Goal: Task Accomplishment & Management: Complete application form

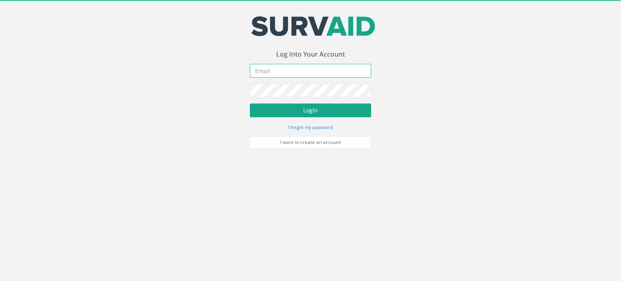
type input "[PERSON_NAME][EMAIL_ADDRESS][PERSON_NAME][DOMAIN_NAME]"
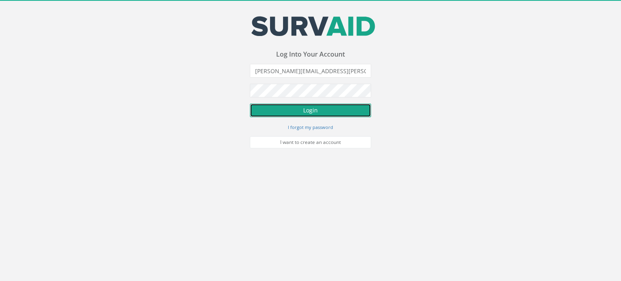
click at [322, 108] on button "Login" at bounding box center [310, 110] width 121 height 14
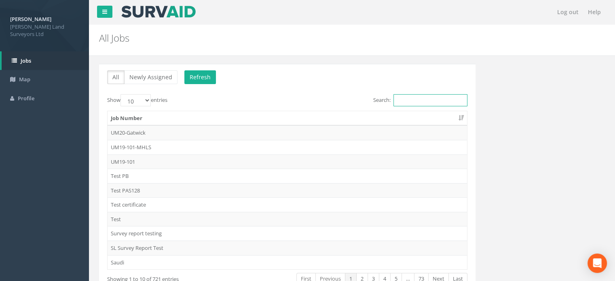
click at [398, 101] on input "Search:" at bounding box center [430, 100] width 74 height 12
type input "63"
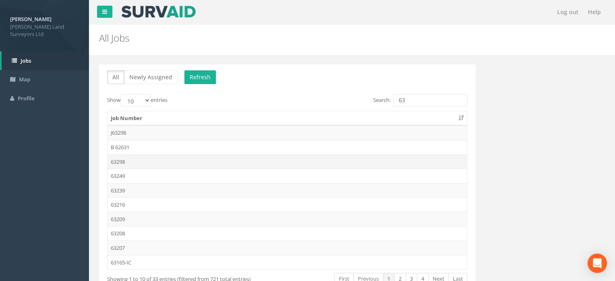
click at [119, 162] on td "63298" at bounding box center [286, 161] width 359 height 15
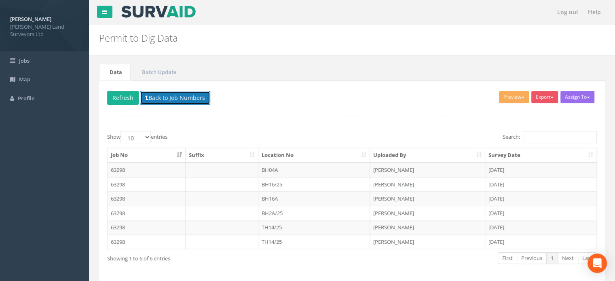
click at [159, 93] on button "Back to Job Numbers" at bounding box center [175, 98] width 70 height 14
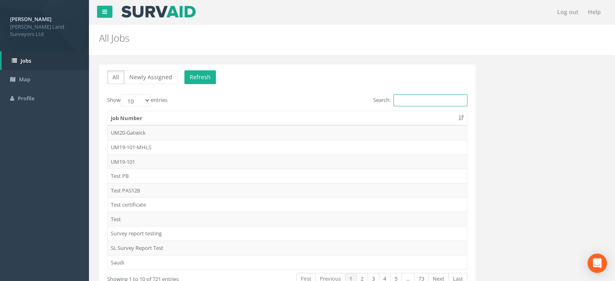
click at [428, 95] on input "Search:" at bounding box center [430, 100] width 74 height 12
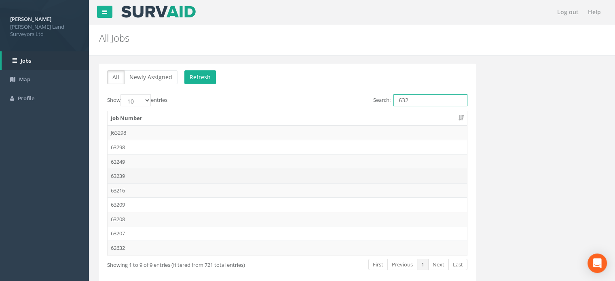
type input "632"
click at [116, 173] on td "63239" at bounding box center [286, 175] width 359 height 15
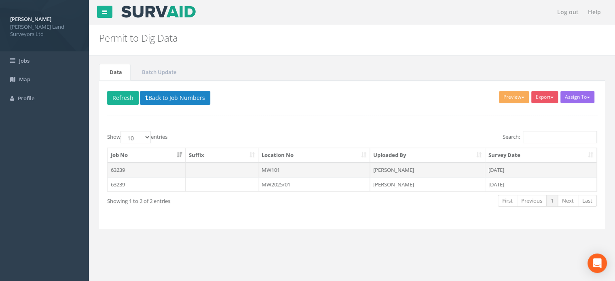
click at [277, 168] on td "MW101" at bounding box center [314, 169] width 112 height 15
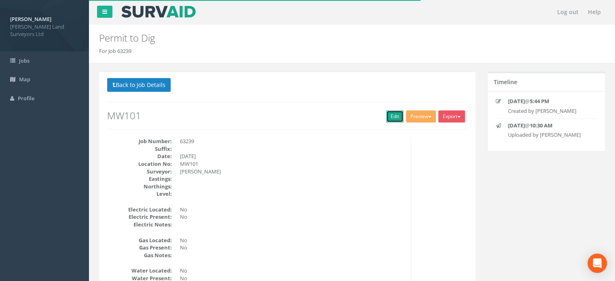
click at [391, 115] on link "Edit" at bounding box center [394, 116] width 17 height 12
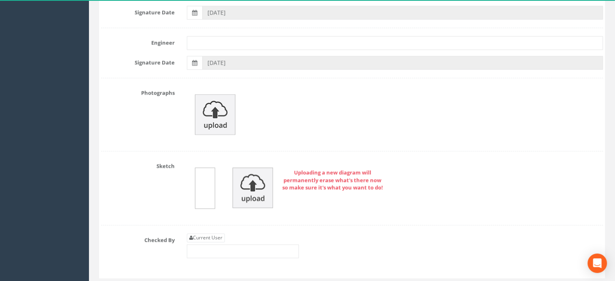
scroll to position [1346, 0]
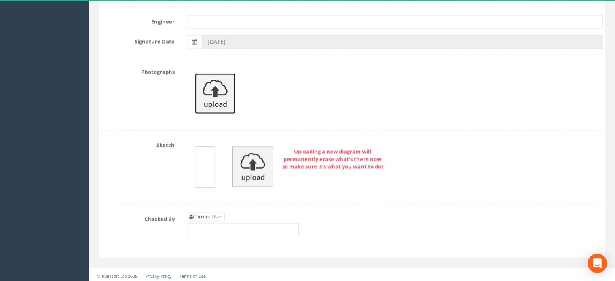
click at [208, 92] on img at bounding box center [215, 93] width 40 height 40
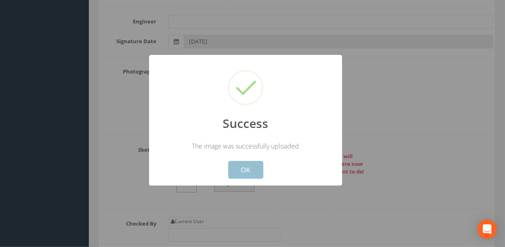
click at [244, 169] on button "OK" at bounding box center [245, 170] width 35 height 18
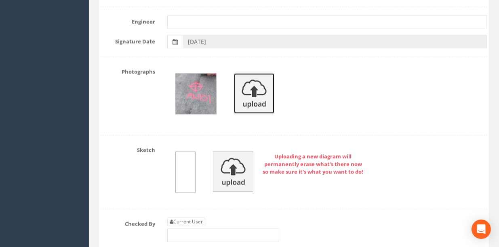
click at [259, 92] on img at bounding box center [254, 93] width 40 height 40
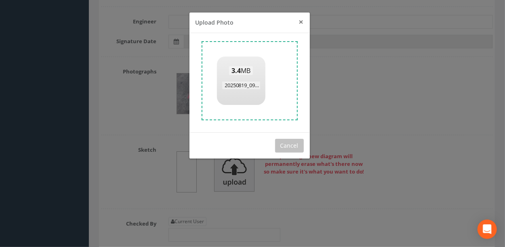
click at [302, 23] on span "×" at bounding box center [301, 21] width 5 height 11
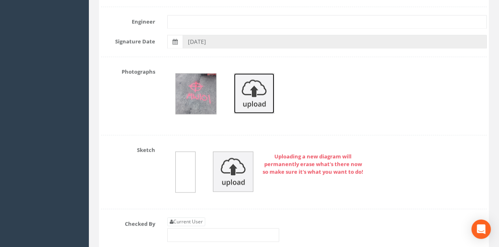
click at [255, 97] on img at bounding box center [254, 93] width 40 height 40
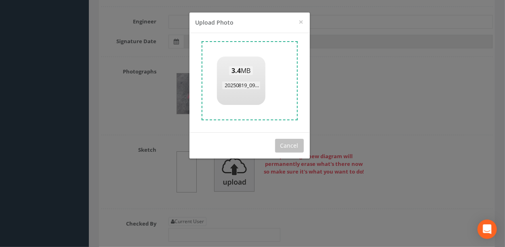
click at [242, 74] on span "3.4 MB" at bounding box center [241, 70] width 24 height 9
click at [301, 22] on span "×" at bounding box center [301, 21] width 5 height 11
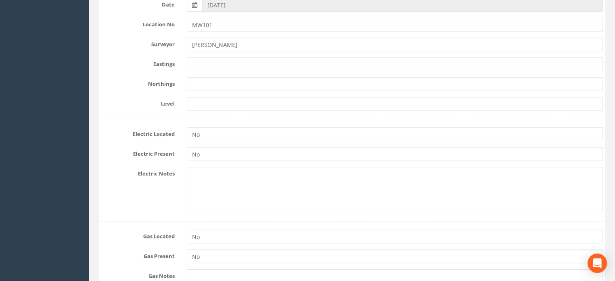
scroll to position [0, 0]
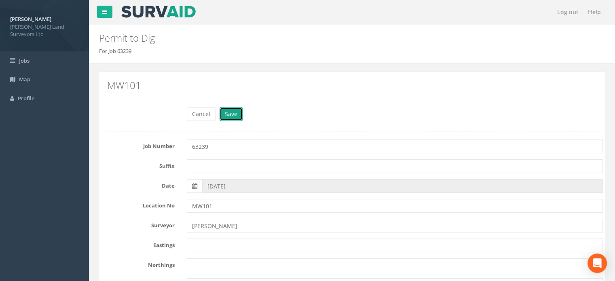
click at [233, 114] on button "Save" at bounding box center [230, 114] width 23 height 14
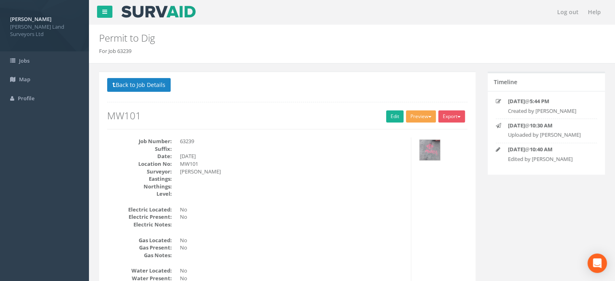
click at [414, 113] on button "Preview" at bounding box center [421, 116] width 30 height 12
click at [415, 132] on link "MHLS Permit to Dig" at bounding box center [405, 133] width 61 height 13
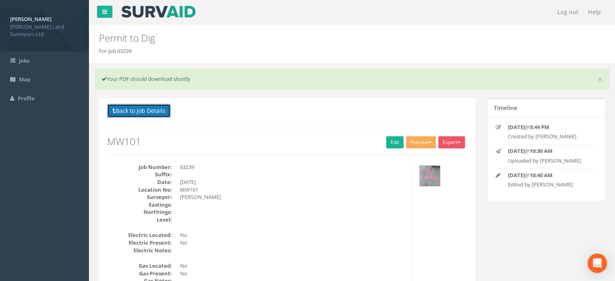
click at [163, 115] on button "Back to Job Details" at bounding box center [138, 111] width 63 height 14
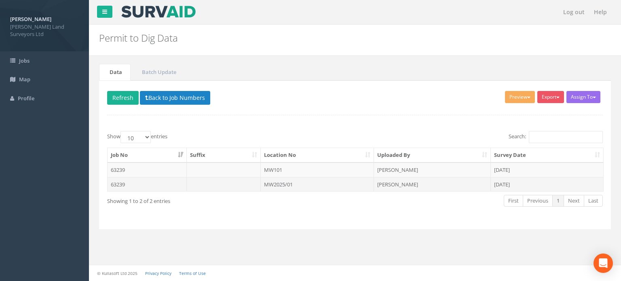
click at [277, 183] on td "MW2025/01" at bounding box center [318, 184] width 114 height 15
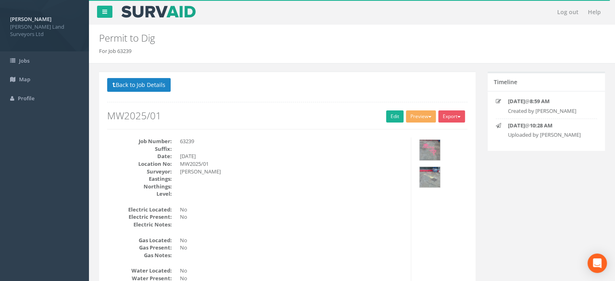
scroll to position [24, 0]
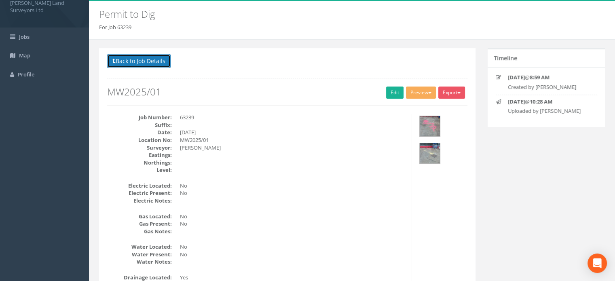
click at [157, 61] on button "Back to Job Details" at bounding box center [138, 61] width 63 height 14
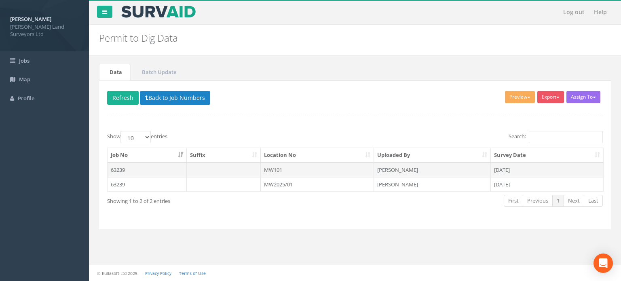
click at [282, 168] on td "MW101" at bounding box center [318, 169] width 114 height 15
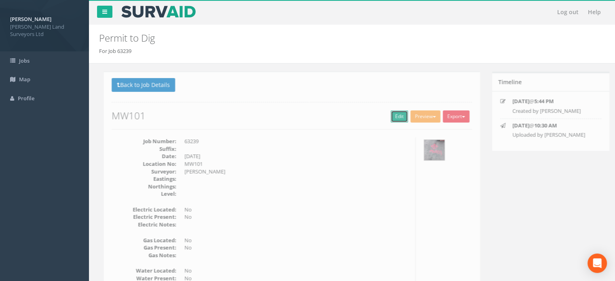
click at [393, 115] on link "Edit" at bounding box center [394, 116] width 17 height 12
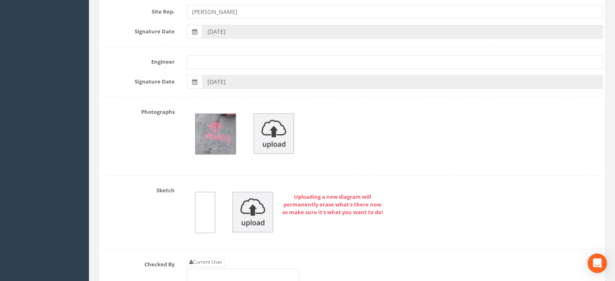
scroll to position [1316, 0]
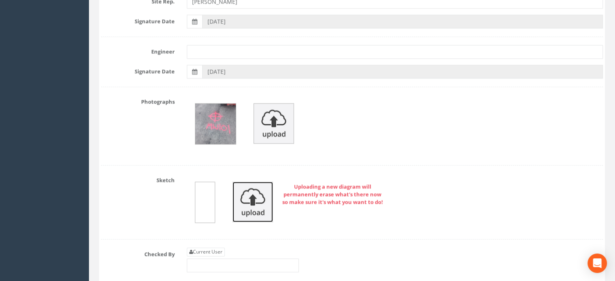
click at [255, 208] on img at bounding box center [252, 201] width 40 height 40
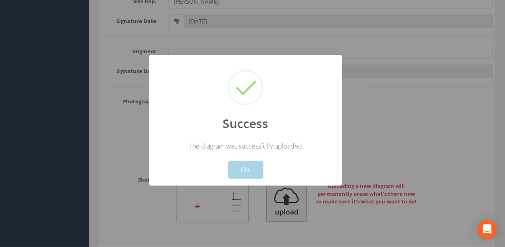
click at [248, 168] on button "OK" at bounding box center [245, 170] width 35 height 18
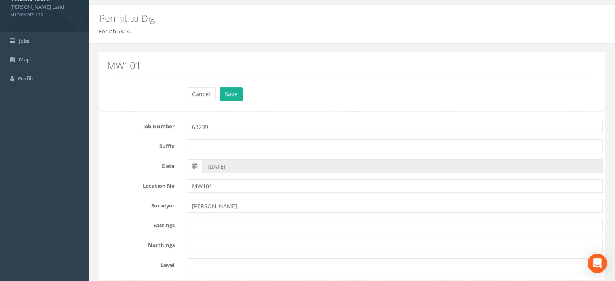
scroll to position [0, 0]
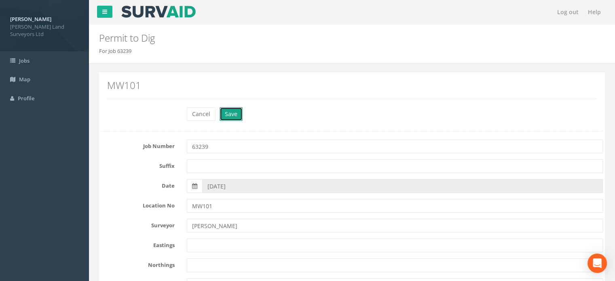
click at [233, 115] on button "Save" at bounding box center [230, 114] width 23 height 14
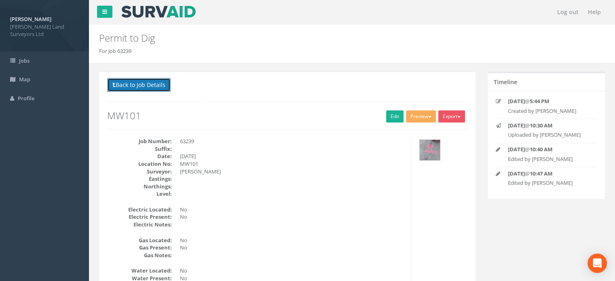
click at [158, 85] on button "Back to Job Details" at bounding box center [138, 85] width 63 height 14
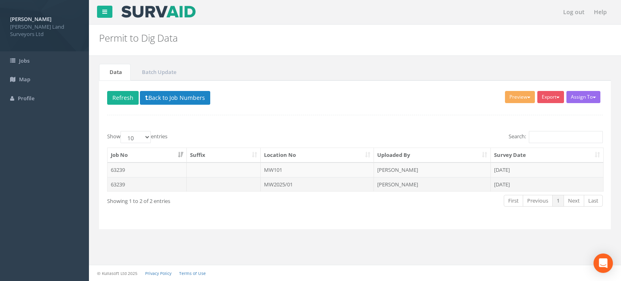
click at [277, 182] on td "MW2025/01" at bounding box center [318, 184] width 114 height 15
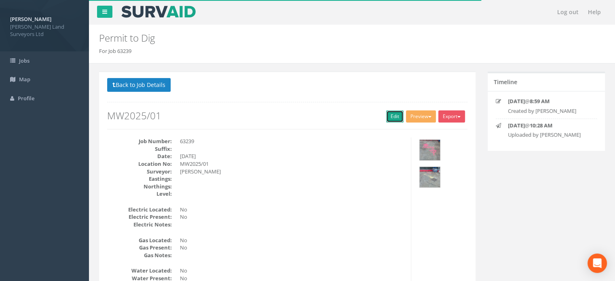
click at [395, 116] on link "Edit" at bounding box center [394, 116] width 17 height 12
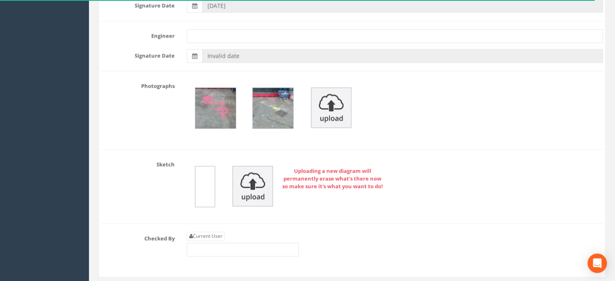
scroll to position [1352, 0]
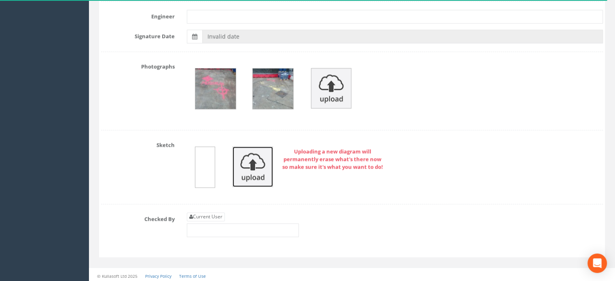
click at [255, 165] on img at bounding box center [252, 166] width 40 height 40
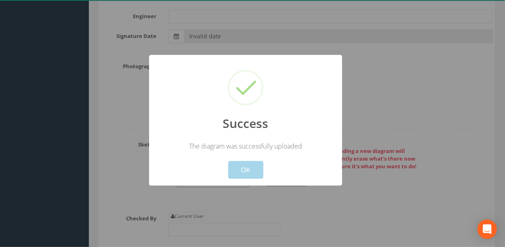
click at [249, 171] on button "OK" at bounding box center [245, 170] width 35 height 18
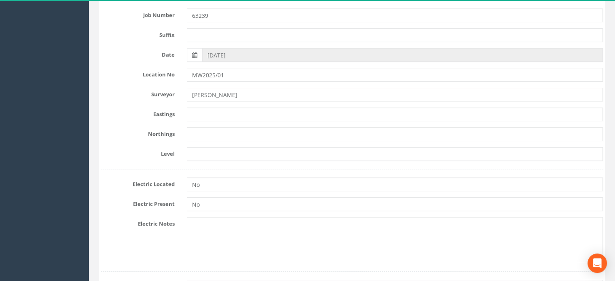
scroll to position [0, 0]
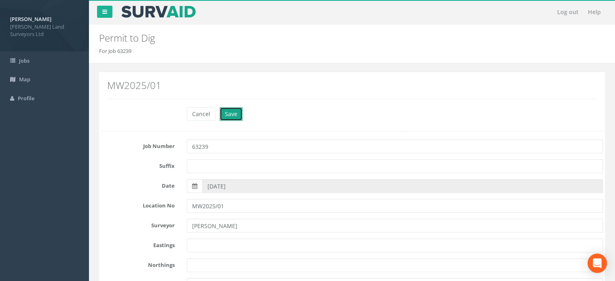
click at [232, 110] on button "Save" at bounding box center [230, 114] width 23 height 14
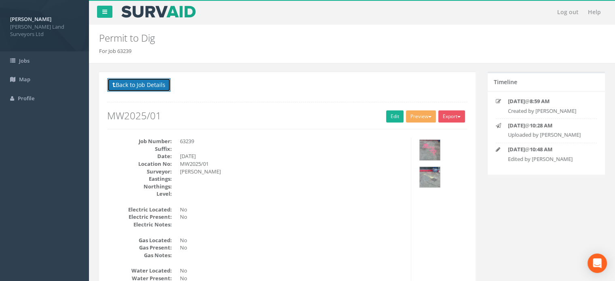
click at [150, 84] on button "Back to Job Details" at bounding box center [138, 85] width 63 height 14
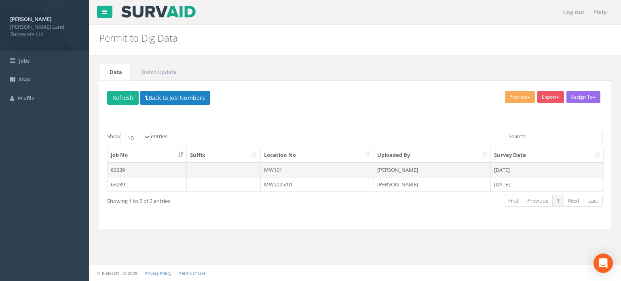
click at [270, 167] on td "MW101" at bounding box center [318, 169] width 114 height 15
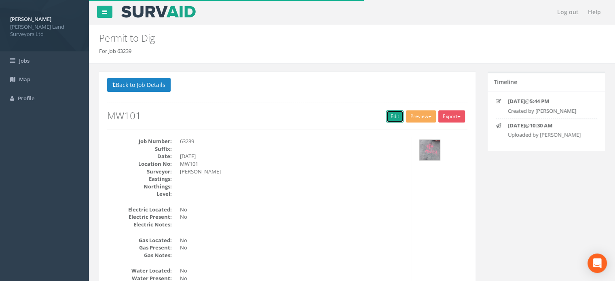
click at [392, 116] on link "Edit" at bounding box center [394, 116] width 17 height 12
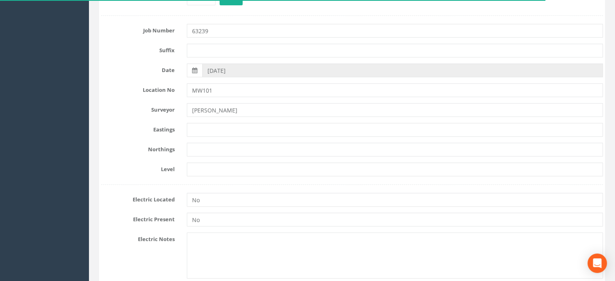
scroll to position [155, 0]
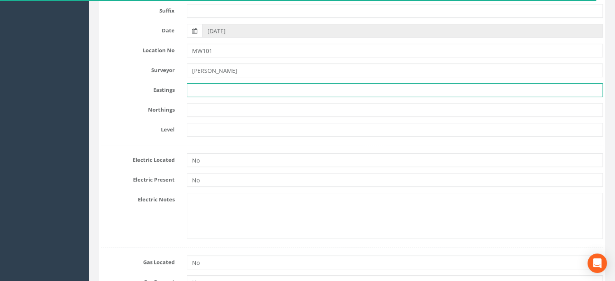
click at [221, 85] on input "text" at bounding box center [395, 90] width 416 height 14
paste input "289708.518"
type input "289708.518"
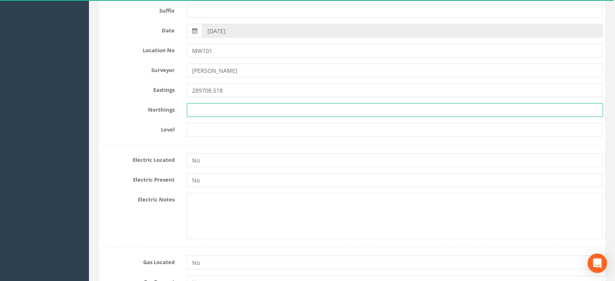
click at [218, 106] on input "text" at bounding box center [395, 110] width 416 height 14
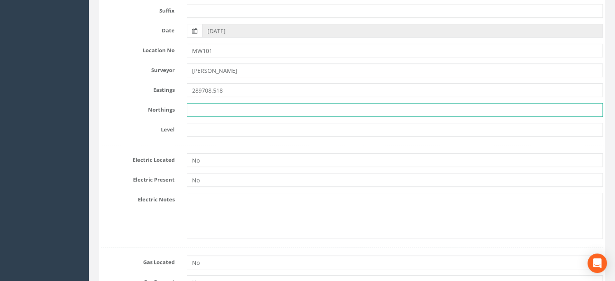
paste input "681591.461"
type input "681591.461"
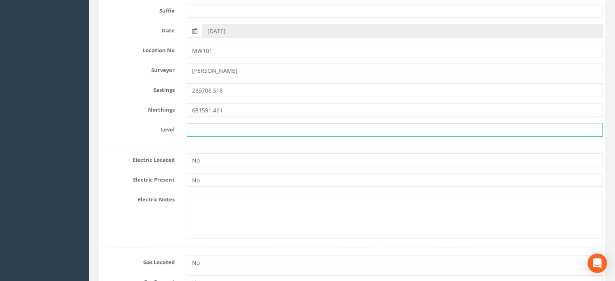
click at [212, 129] on input "text" at bounding box center [395, 130] width 416 height 14
paste input "7.223"
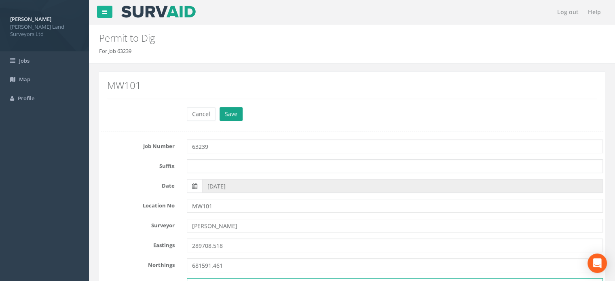
type input "7.223"
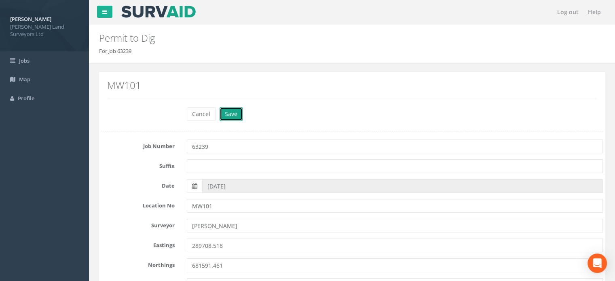
click at [229, 109] on button "Save" at bounding box center [230, 114] width 23 height 14
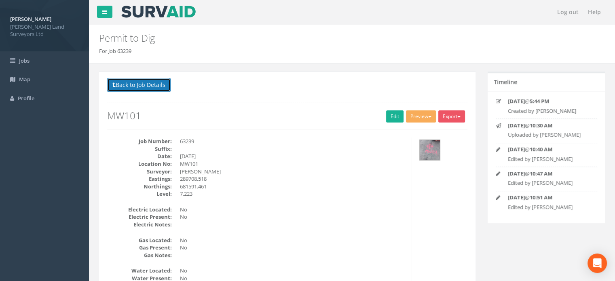
click at [163, 84] on button "Back to Job Details" at bounding box center [138, 85] width 63 height 14
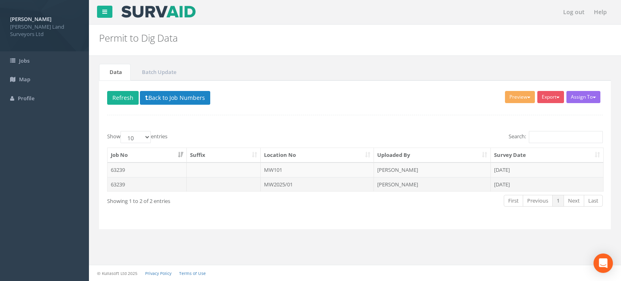
click at [154, 185] on td "63239" at bounding box center [146, 184] width 79 height 15
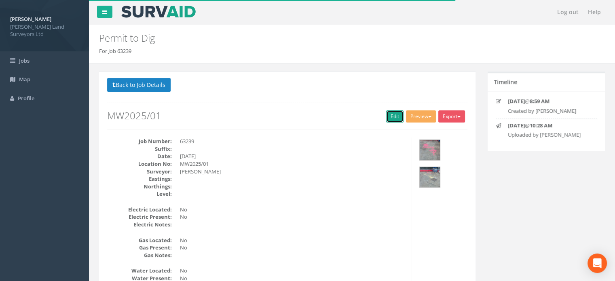
click at [396, 118] on link "Edit" at bounding box center [394, 116] width 17 height 12
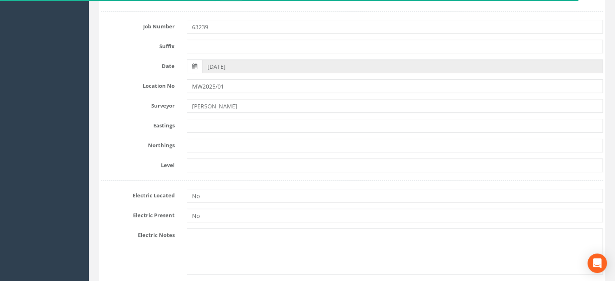
scroll to position [141, 0]
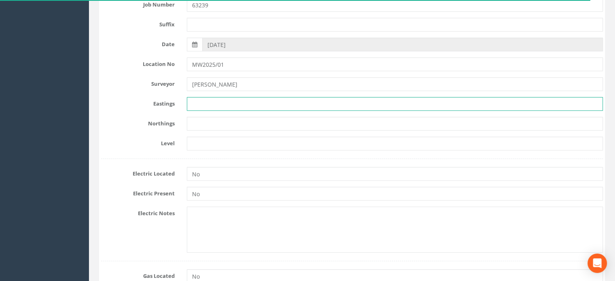
click at [209, 103] on input "text" at bounding box center [395, 104] width 416 height 14
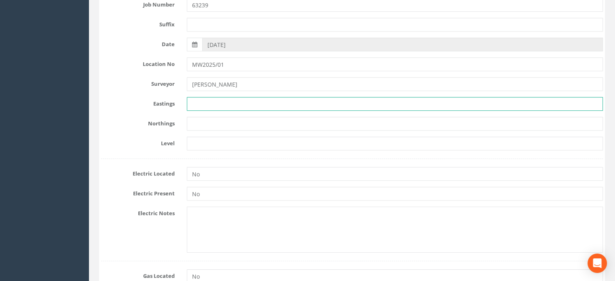
paste input "289711.272"
type input "289711.272"
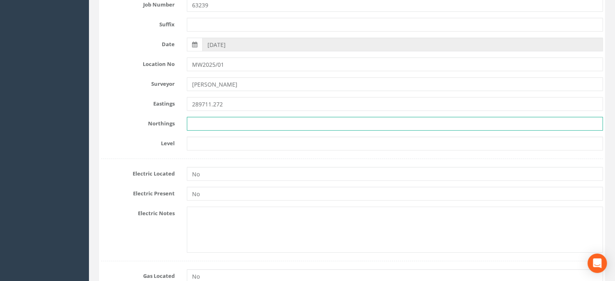
click at [206, 123] on input "text" at bounding box center [395, 124] width 416 height 14
paste input "681637.103"
type input "681637.103"
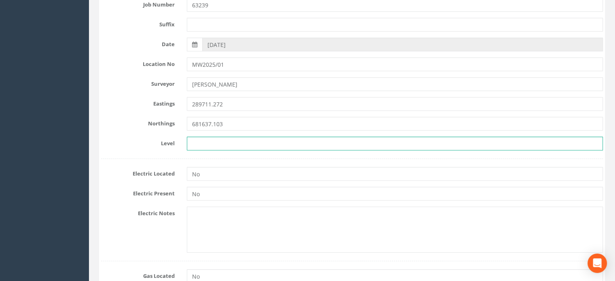
click at [213, 146] on input "text" at bounding box center [395, 144] width 416 height 14
paste input "7.615"
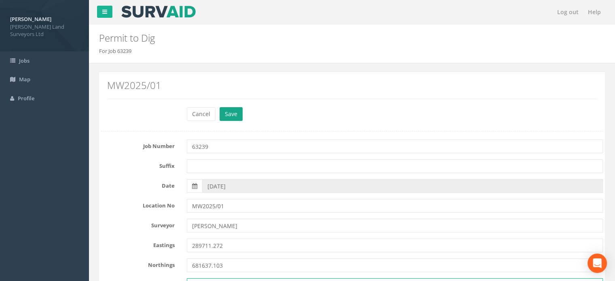
type input "7.615"
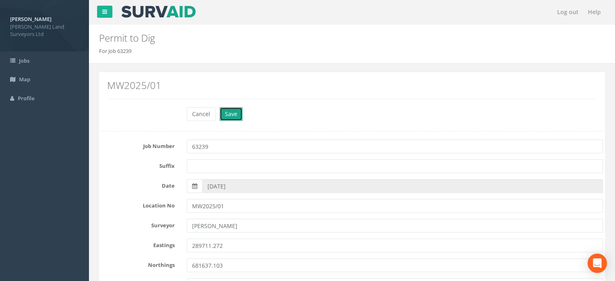
click at [235, 111] on button "Save" at bounding box center [230, 114] width 23 height 14
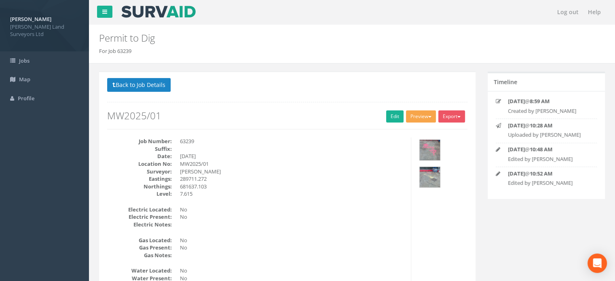
click at [428, 116] on span "button" at bounding box center [429, 117] width 3 height 2
click at [417, 132] on link "MHLS Permit to Dig" at bounding box center [405, 133] width 61 height 13
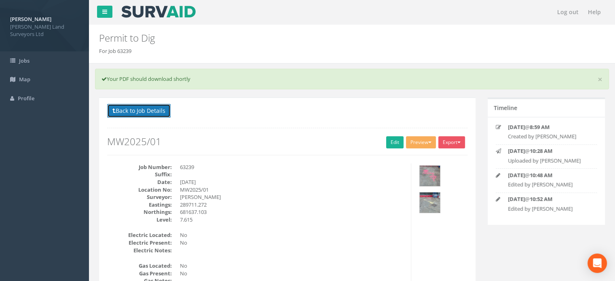
click at [154, 108] on button "Back to Job Details" at bounding box center [138, 111] width 63 height 14
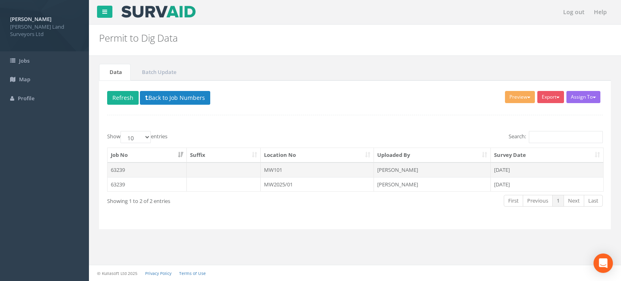
click at [289, 168] on td "MW101" at bounding box center [318, 169] width 114 height 15
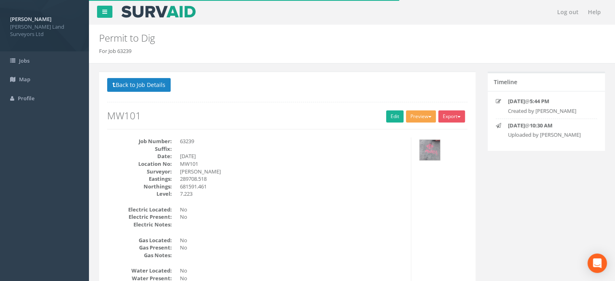
click at [424, 117] on button "Preview" at bounding box center [421, 116] width 30 height 12
click at [415, 130] on link "MHLS Permit to Dig" at bounding box center [405, 133] width 61 height 13
